Goal: Transaction & Acquisition: Purchase product/service

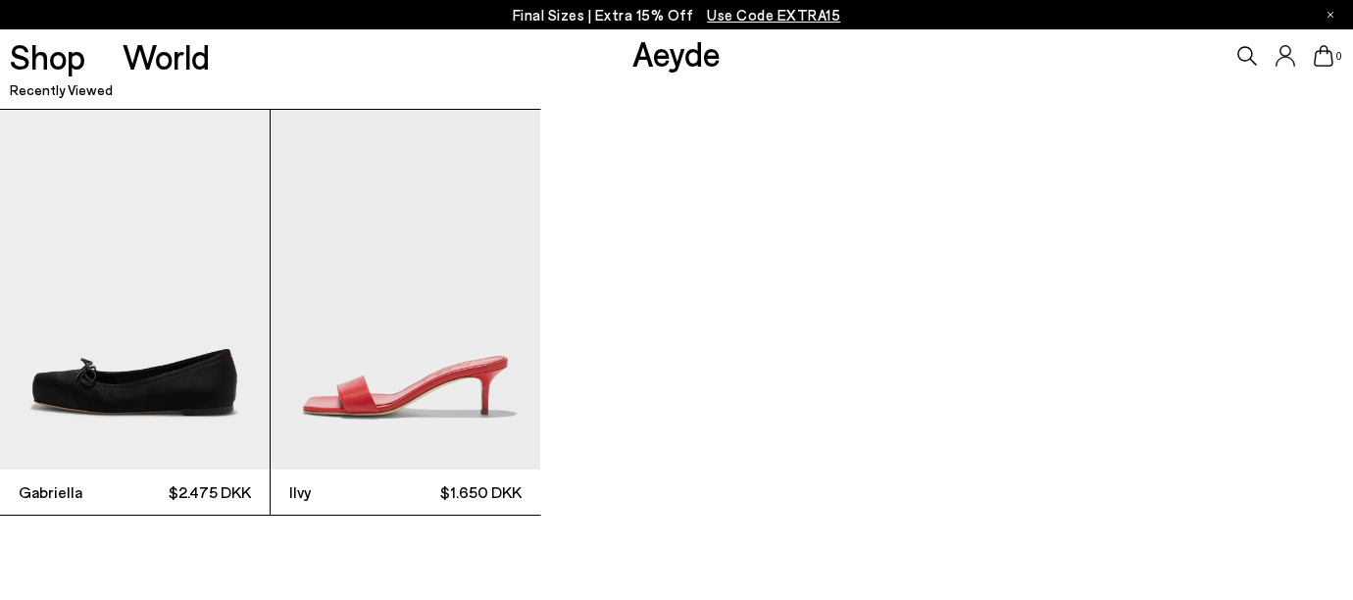
scroll to position [4813, 0]
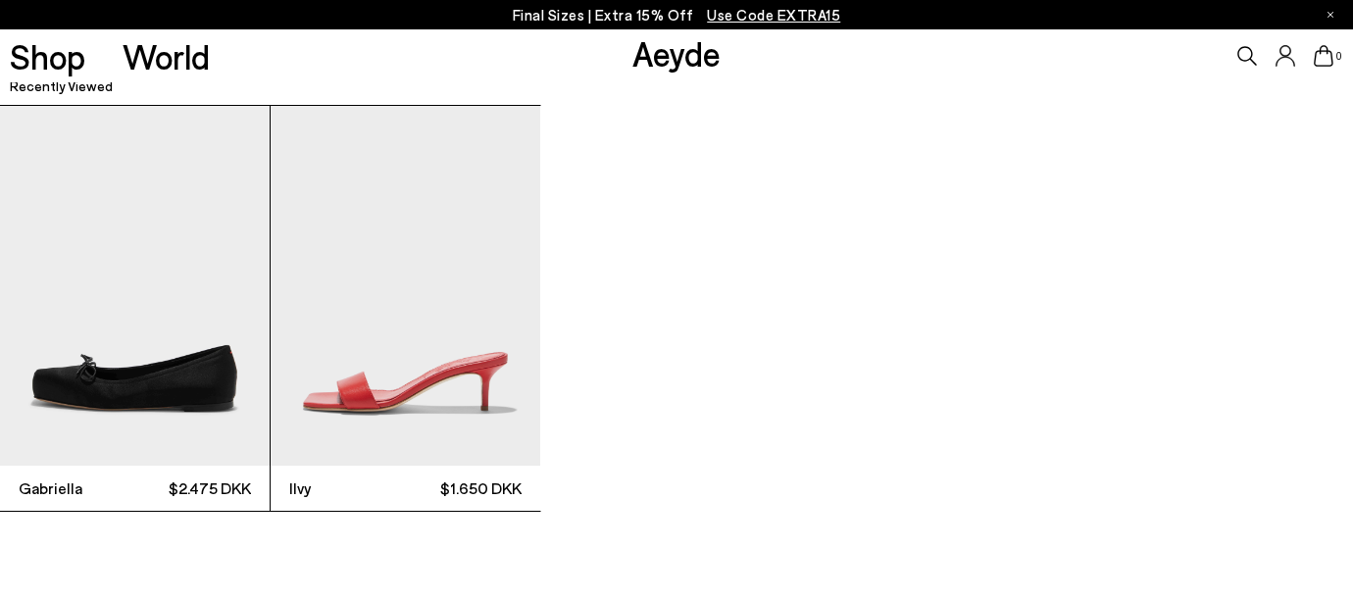
click at [492, 374] on img "2 / 2" at bounding box center [406, 286] width 270 height 360
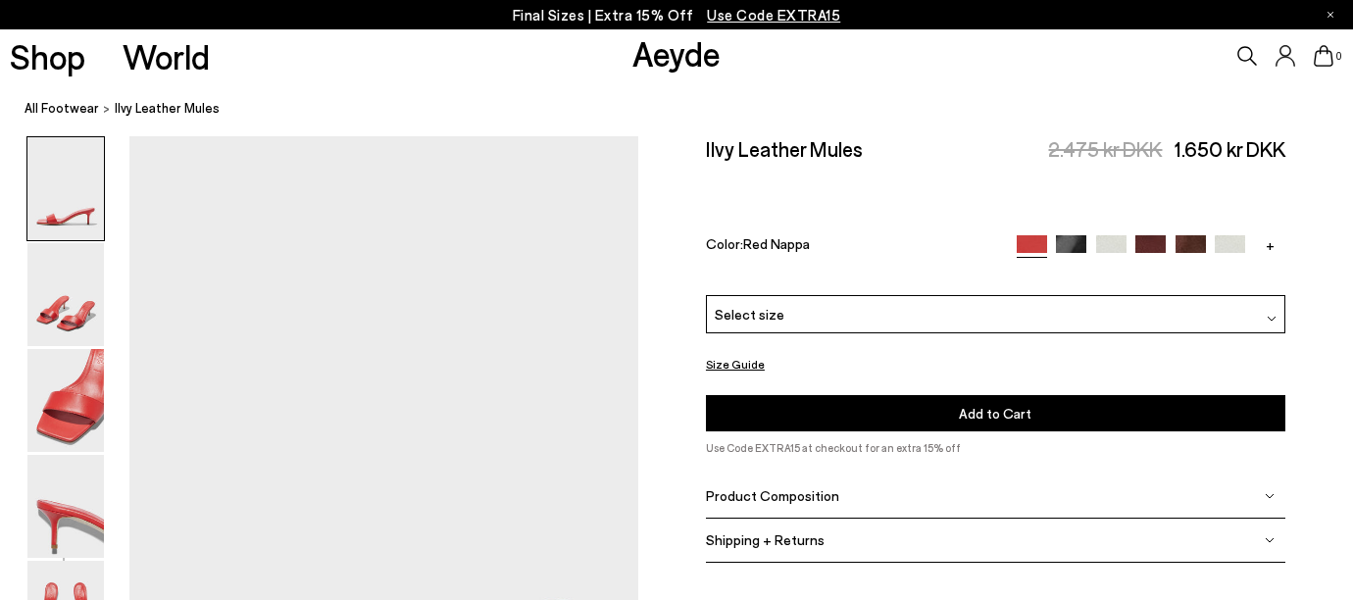
click at [1079, 235] on img at bounding box center [1071, 250] width 30 height 30
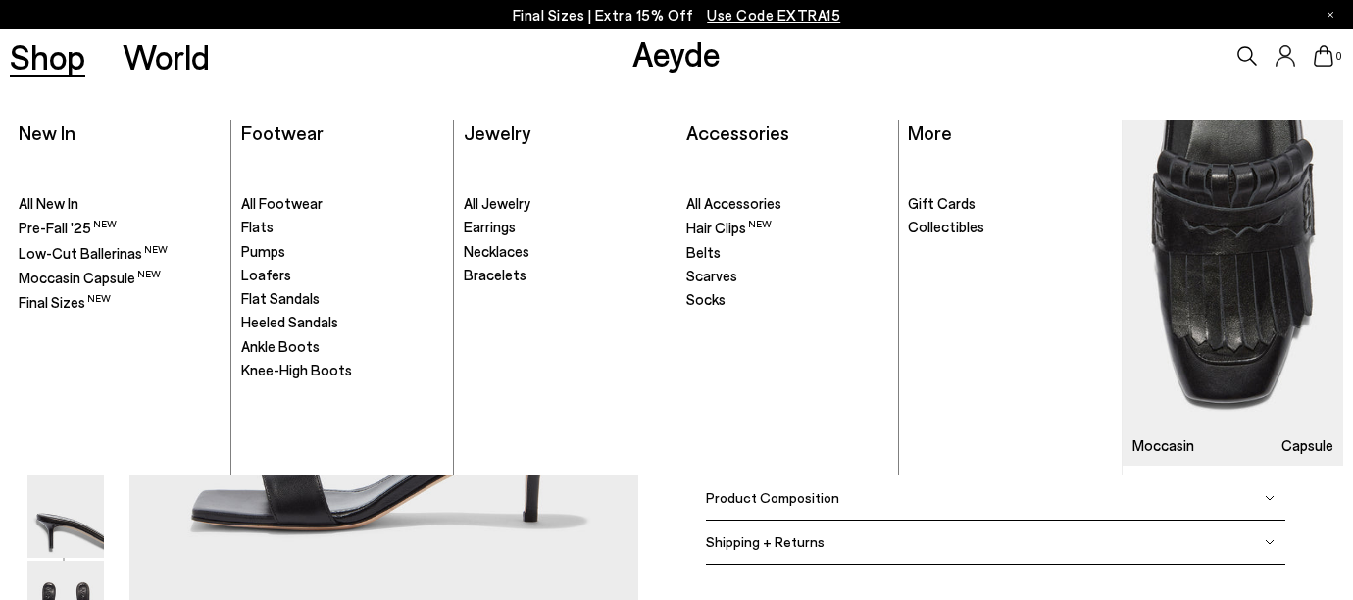
click at [68, 63] on link "Shop" at bounding box center [47, 56] width 75 height 34
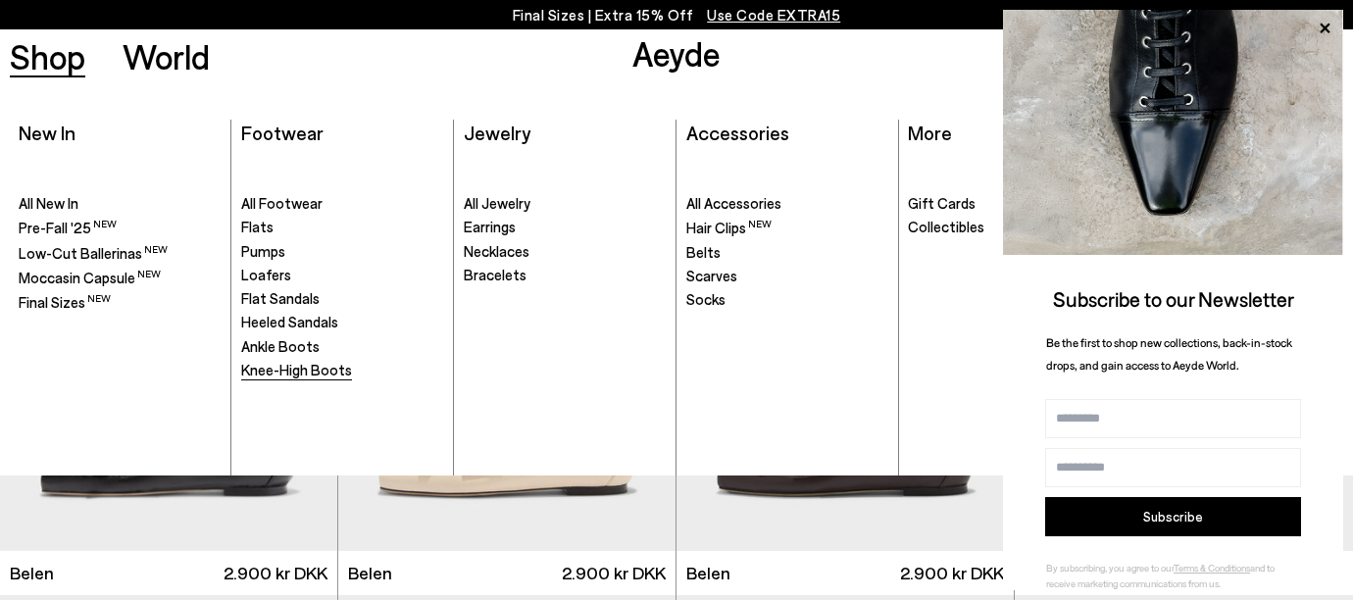
click at [285, 363] on span "Knee-High Boots" at bounding box center [296, 370] width 111 height 18
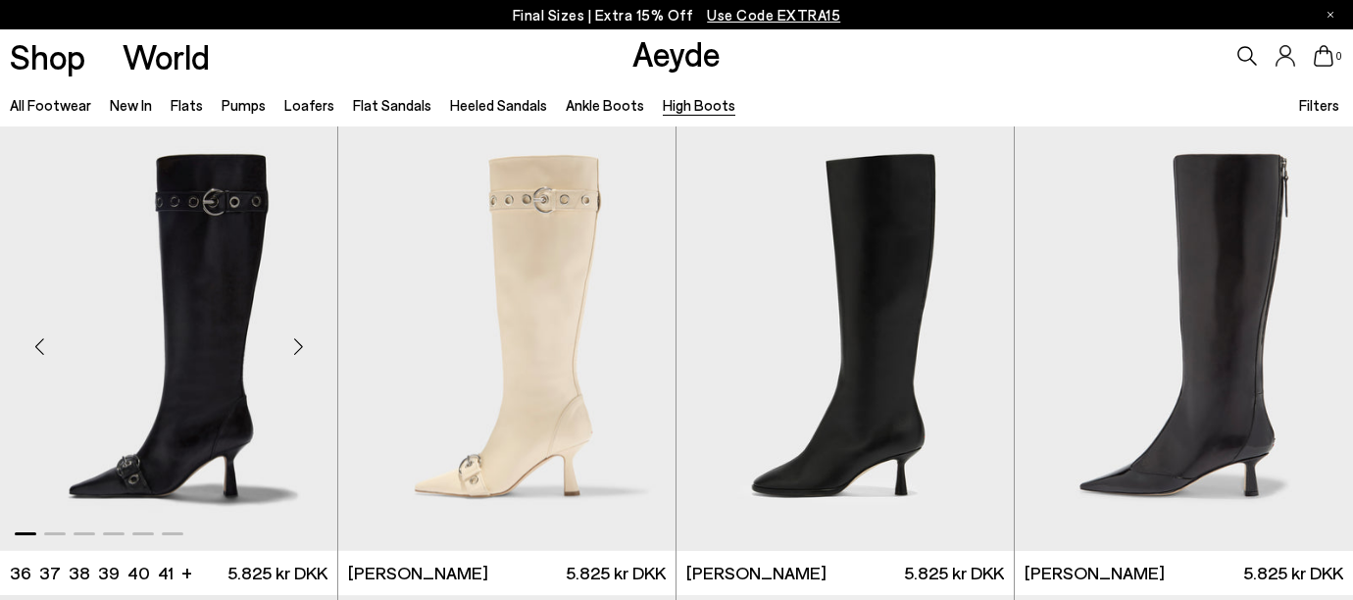
click at [298, 345] on div "Next slide" at bounding box center [298, 347] width 59 height 59
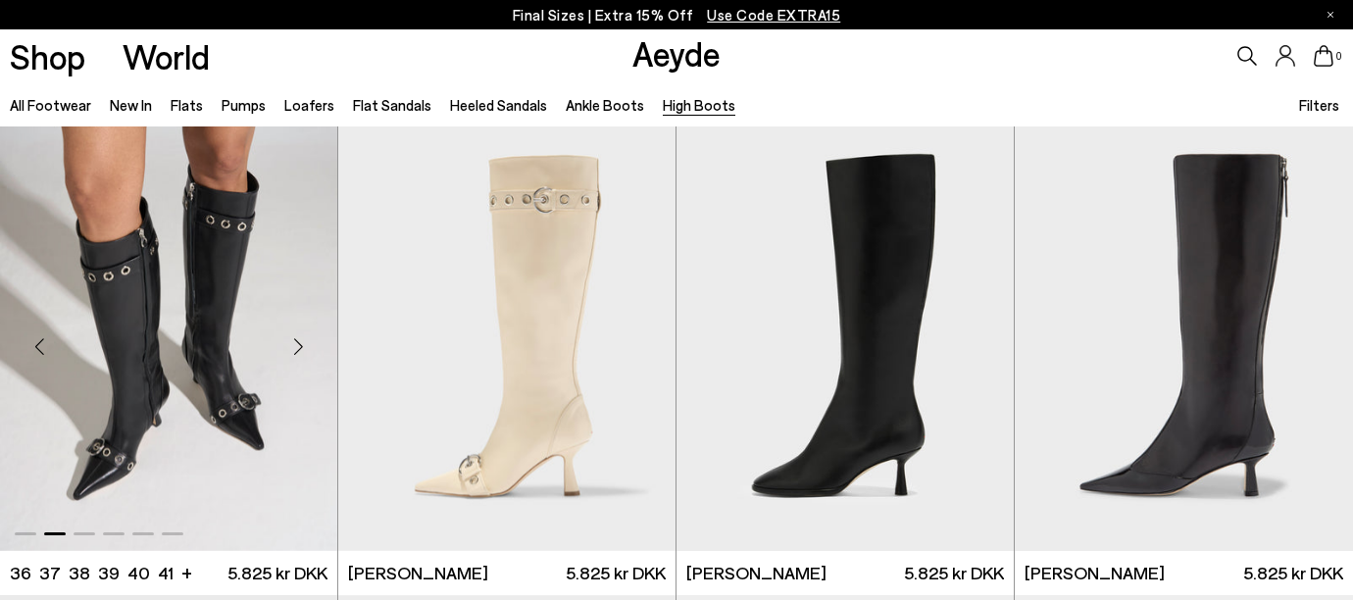
click at [299, 345] on div "Next slide" at bounding box center [298, 347] width 59 height 59
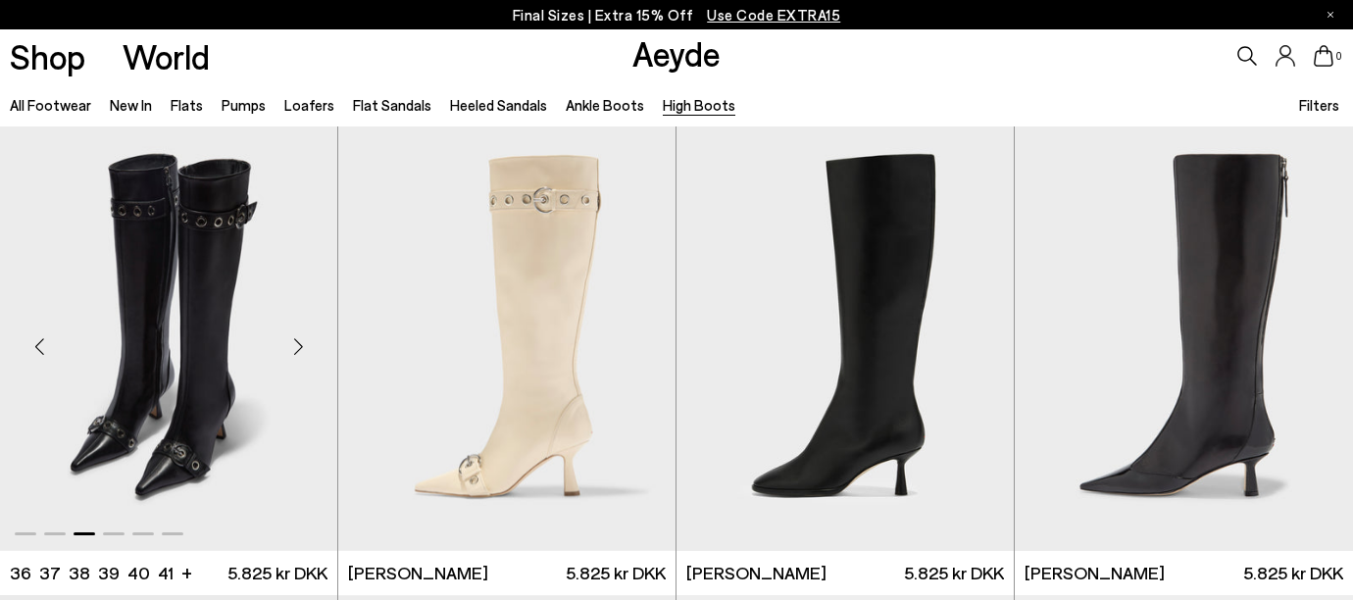
click at [299, 345] on div "Next slide" at bounding box center [298, 347] width 59 height 59
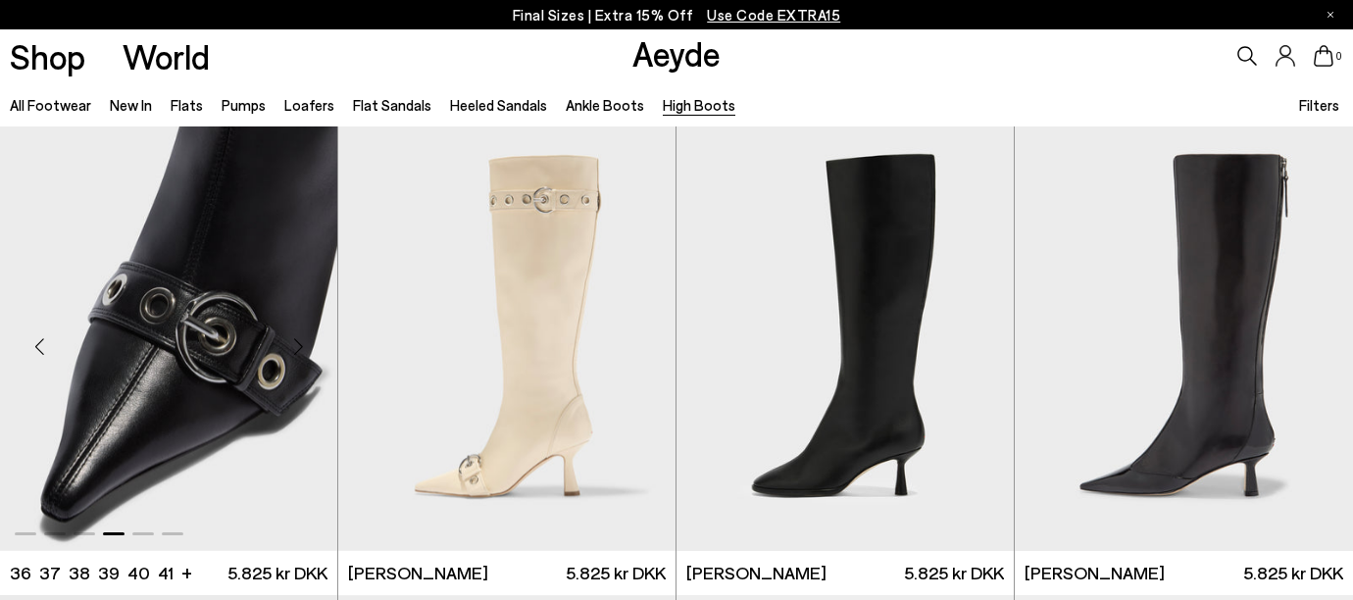
click at [217, 356] on img "4 / 6" at bounding box center [168, 338] width 337 height 425
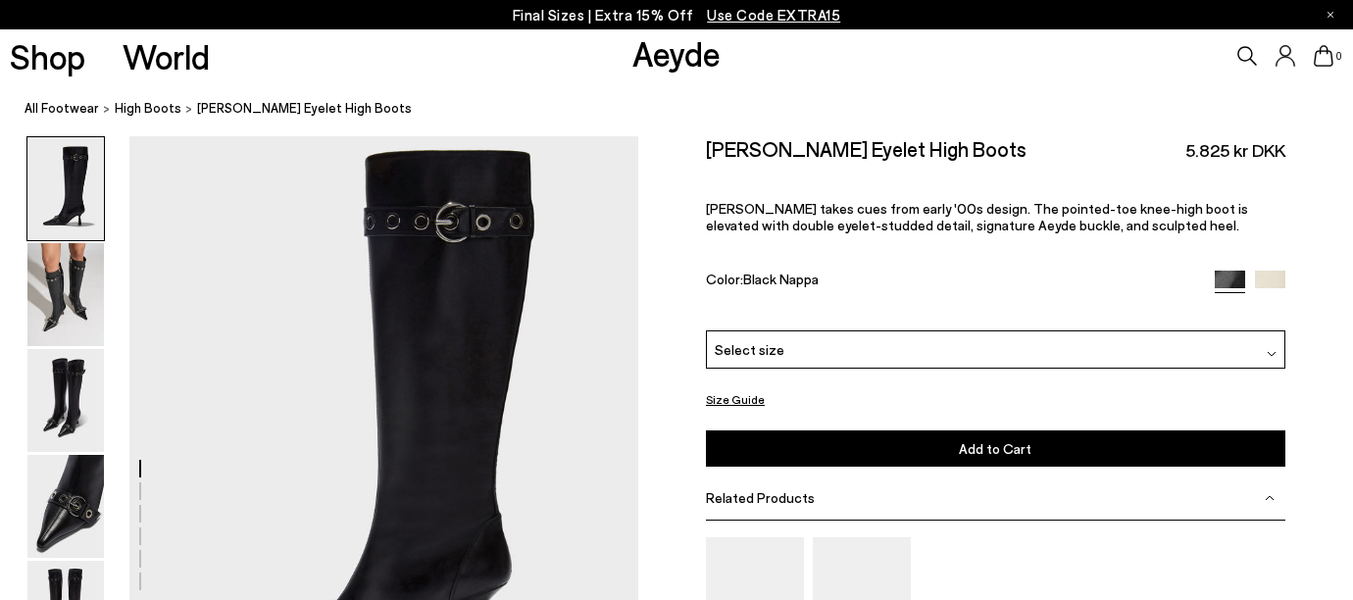
scroll to position [104, 1]
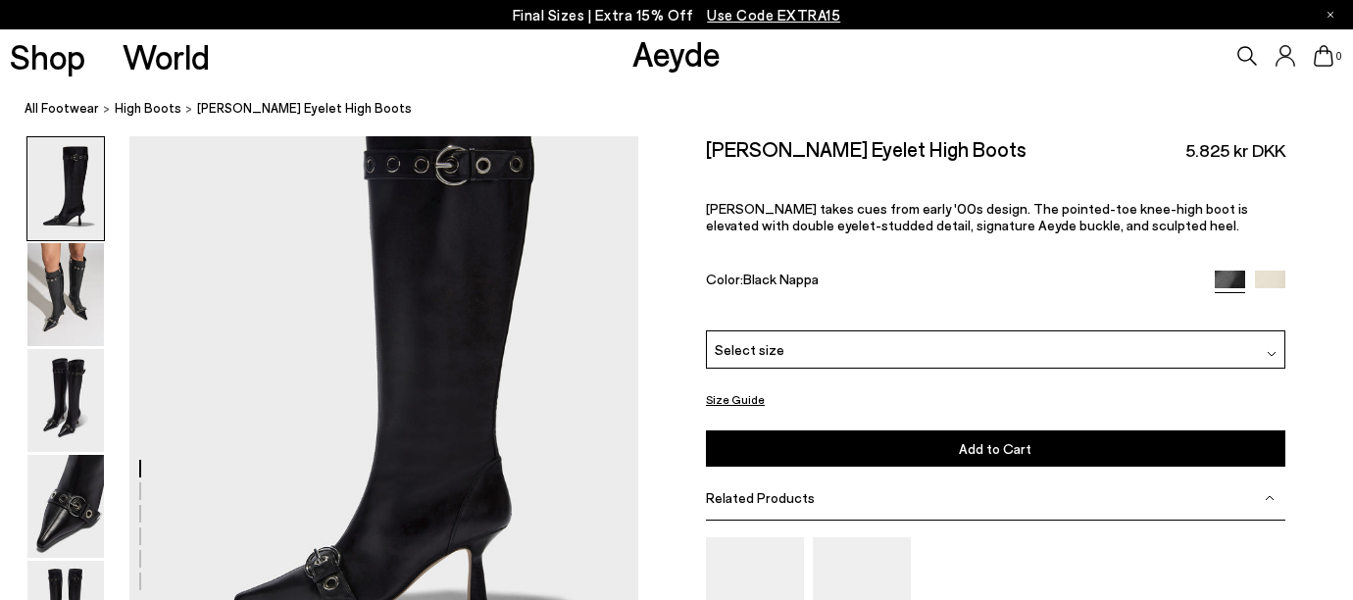
click at [845, 330] on div "Select size" at bounding box center [995, 349] width 579 height 38
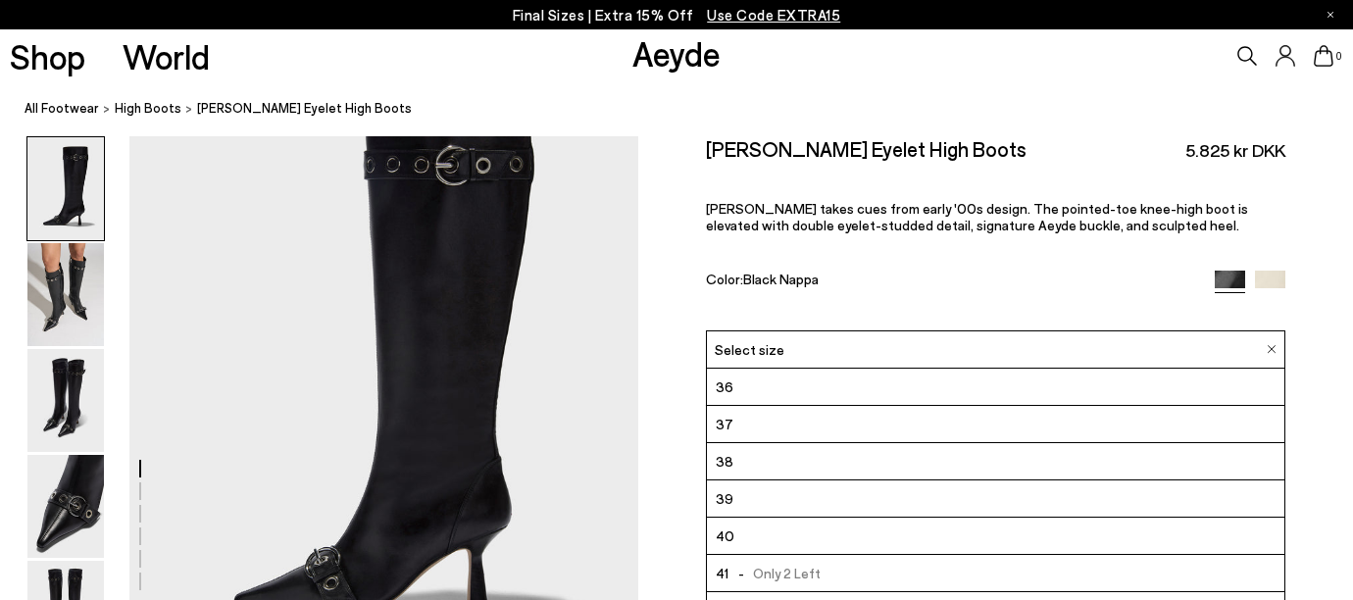
scroll to position [538, 1]
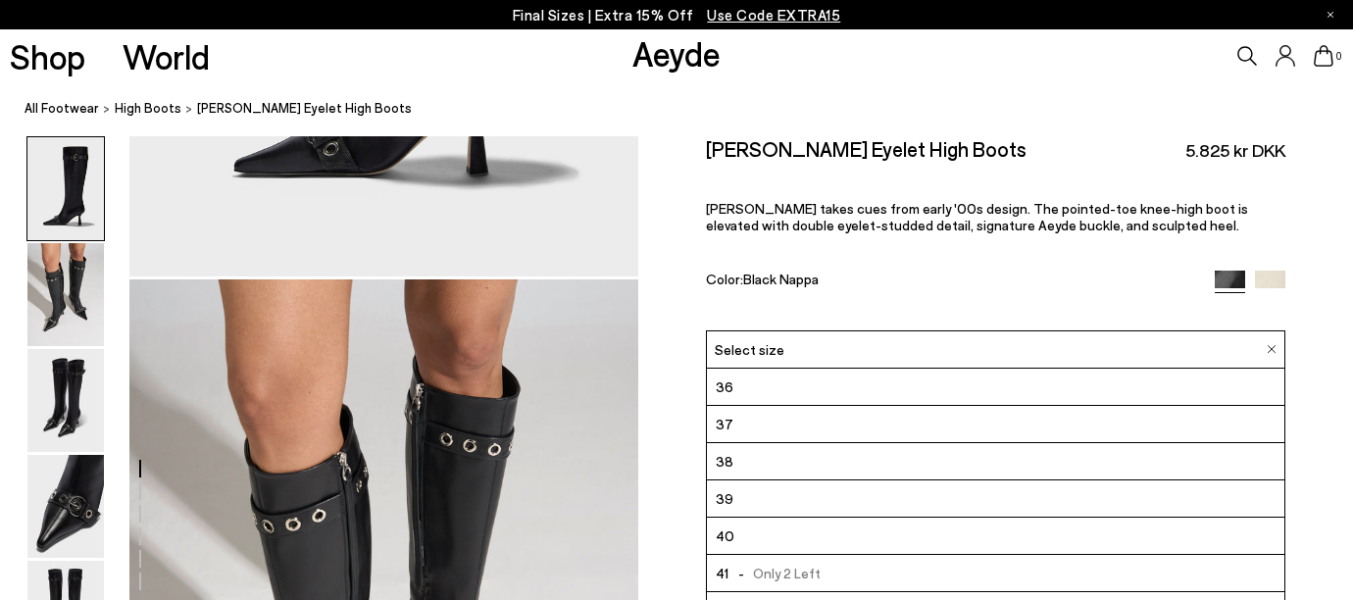
click at [814, 330] on div "Select size" at bounding box center [995, 349] width 579 height 38
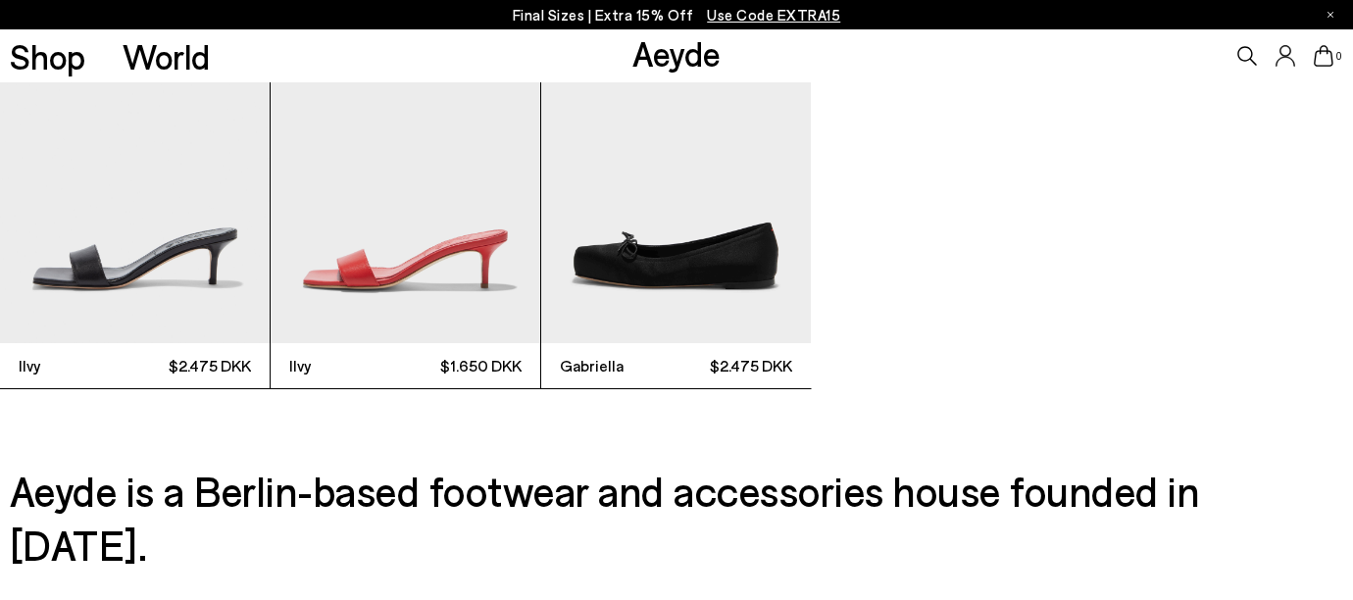
scroll to position [5084, 0]
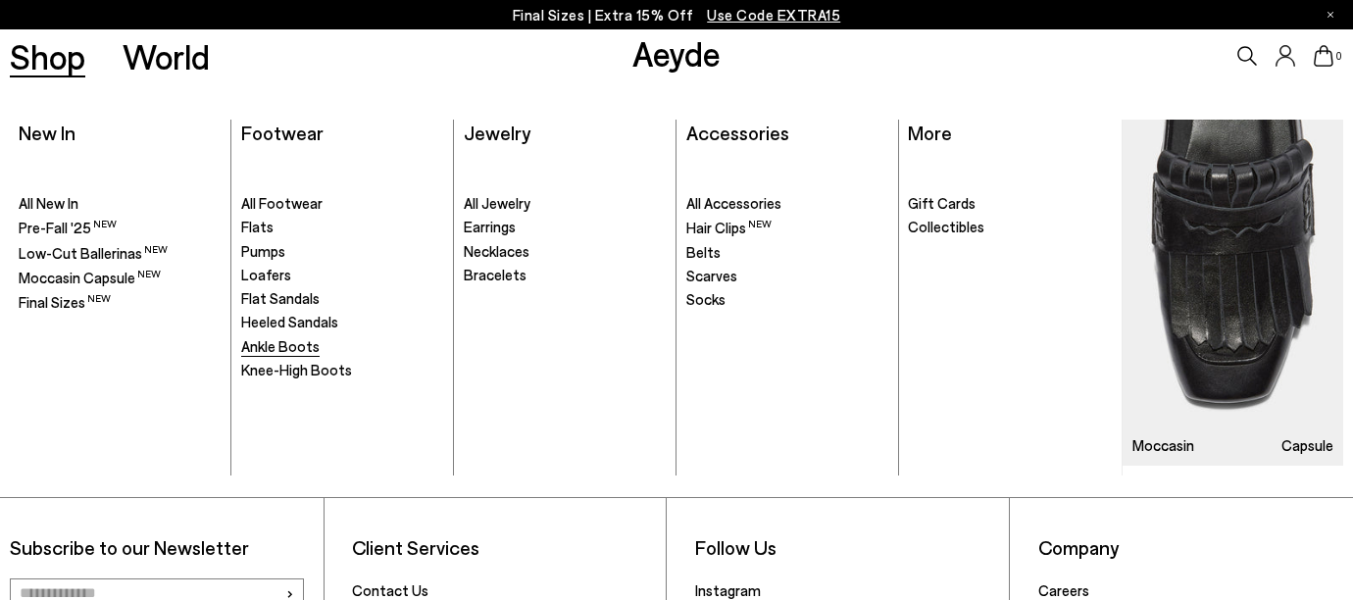
click at [281, 337] on span "Ankle Boots" at bounding box center [280, 346] width 78 height 18
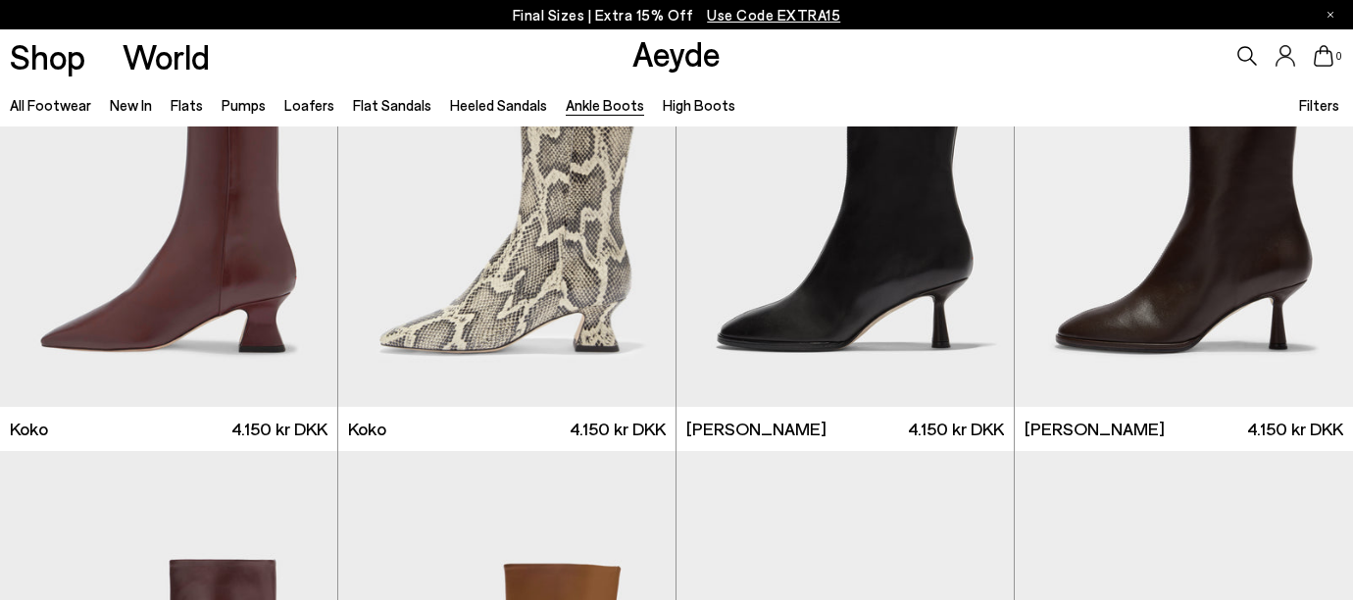
scroll to position [1062, 0]
